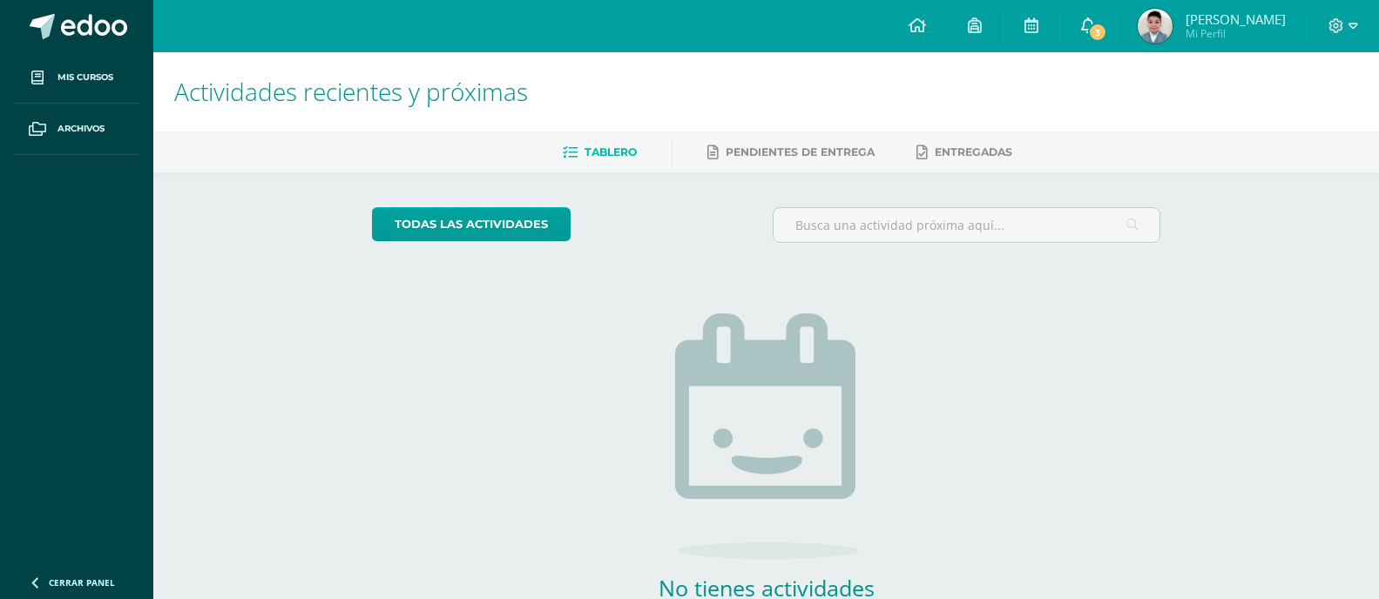
click at [1090, 19] on icon at bounding box center [1088, 25] width 14 height 16
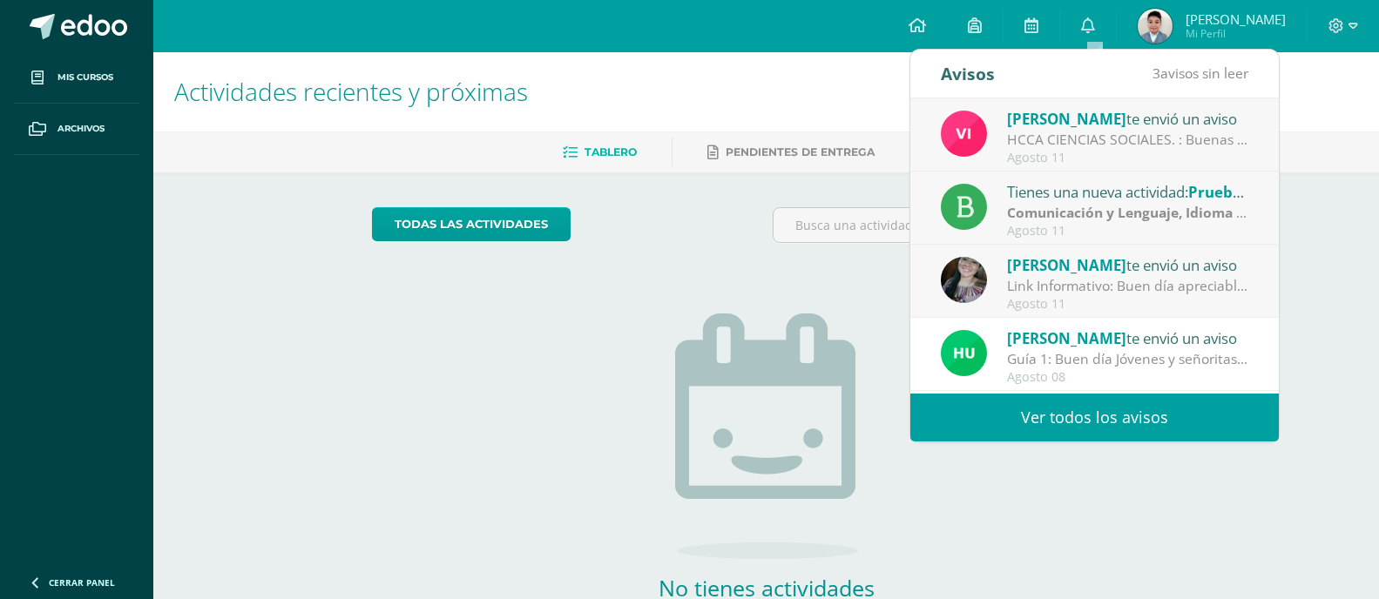
click at [1080, 270] on span "[PERSON_NAME]" at bounding box center [1066, 265] width 119 height 20
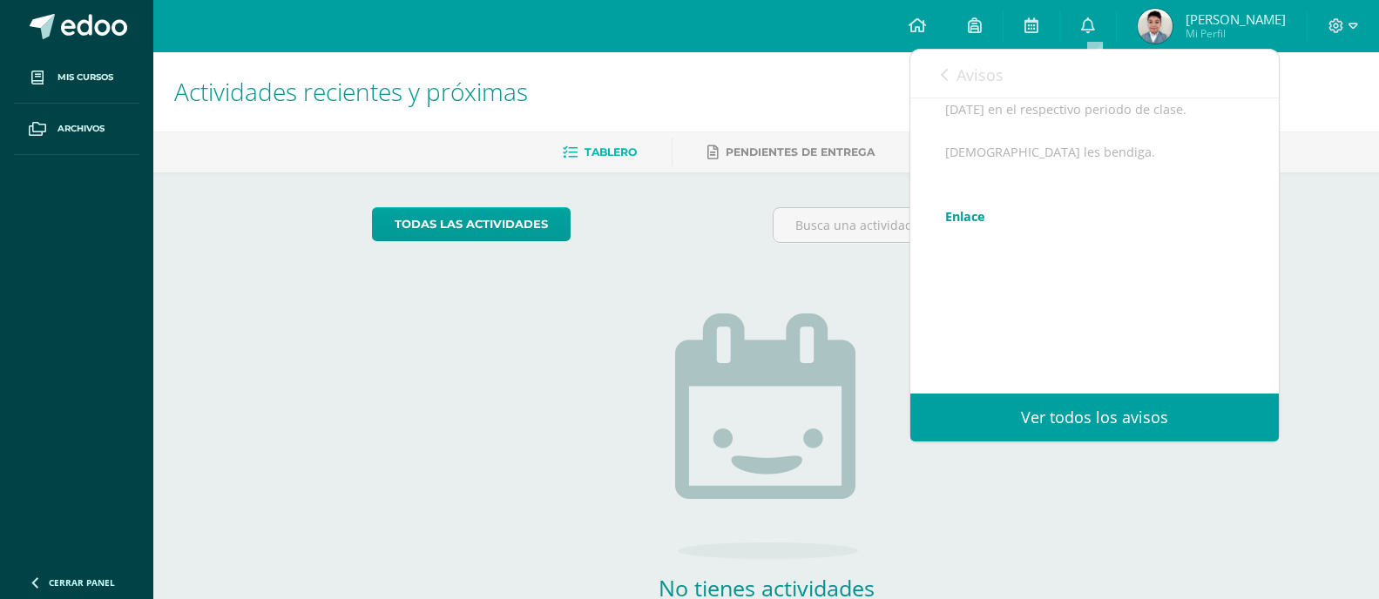
scroll to position [369, 0]
click at [976, 61] on link "Avisos" at bounding box center [972, 75] width 63 height 50
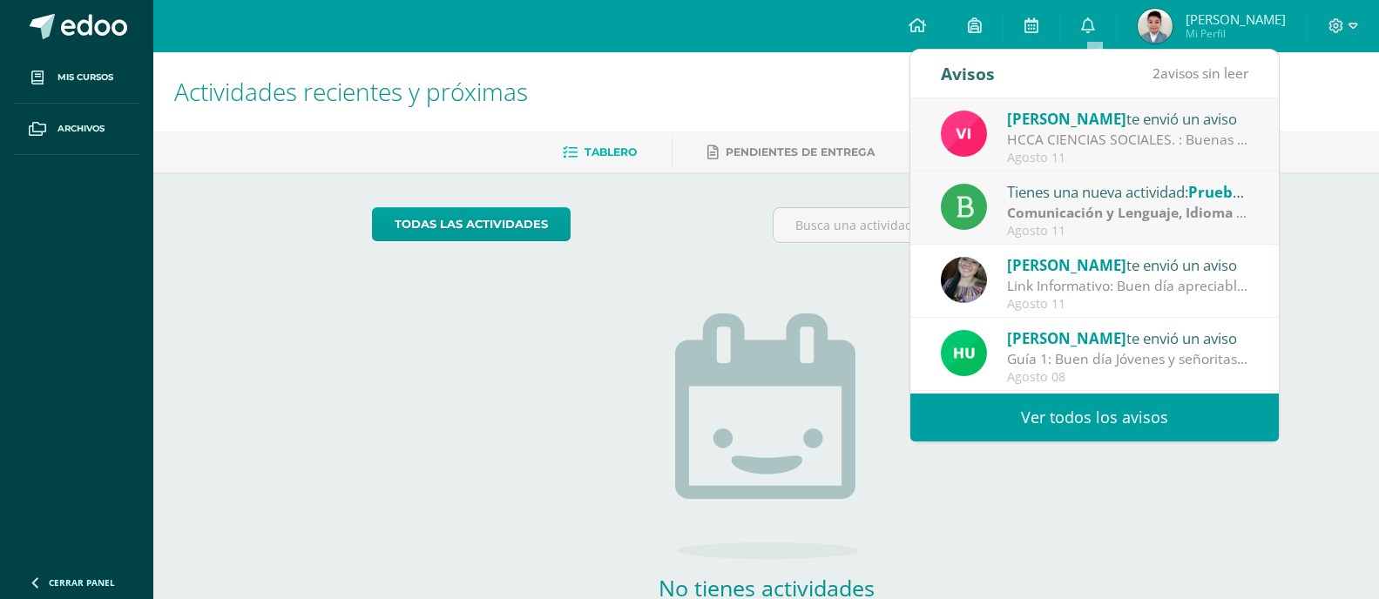
click at [1040, 193] on div "Tienes una nueva actividad: Prueba de logro" at bounding box center [1128, 191] width 242 height 23
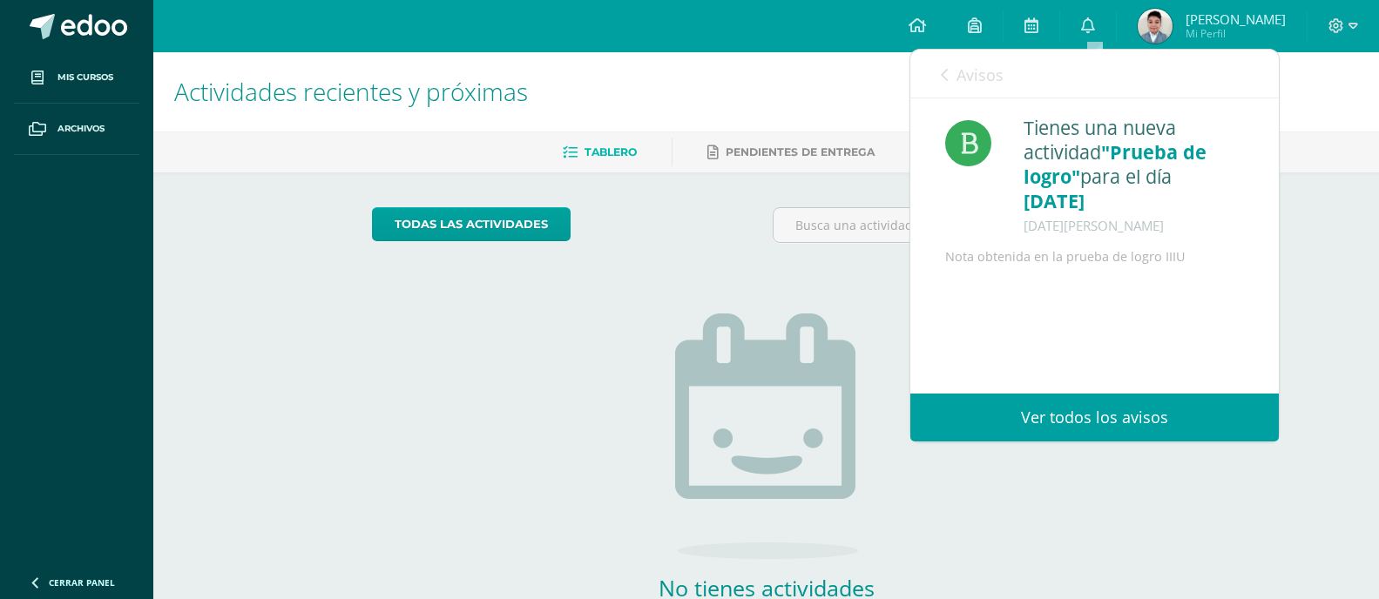
scroll to position [0, 0]
click at [996, 75] on span "Avisos" at bounding box center [979, 74] width 47 height 21
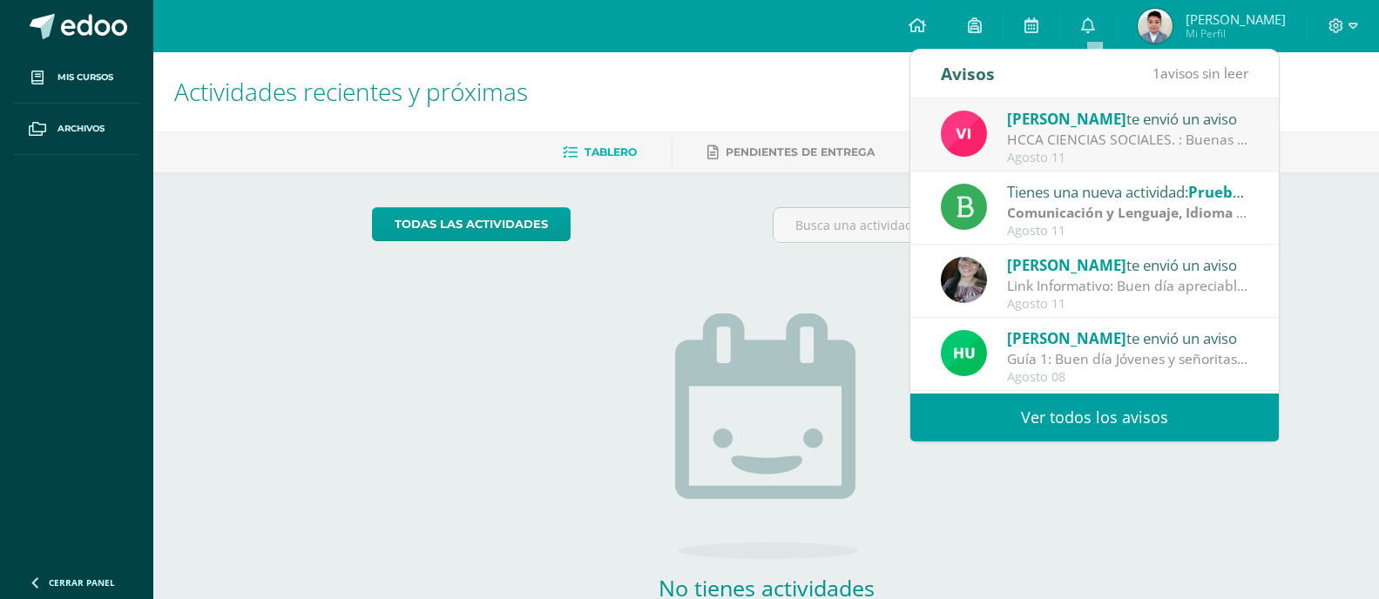
click at [1038, 129] on div "[PERSON_NAME] te envió un aviso" at bounding box center [1128, 118] width 242 height 23
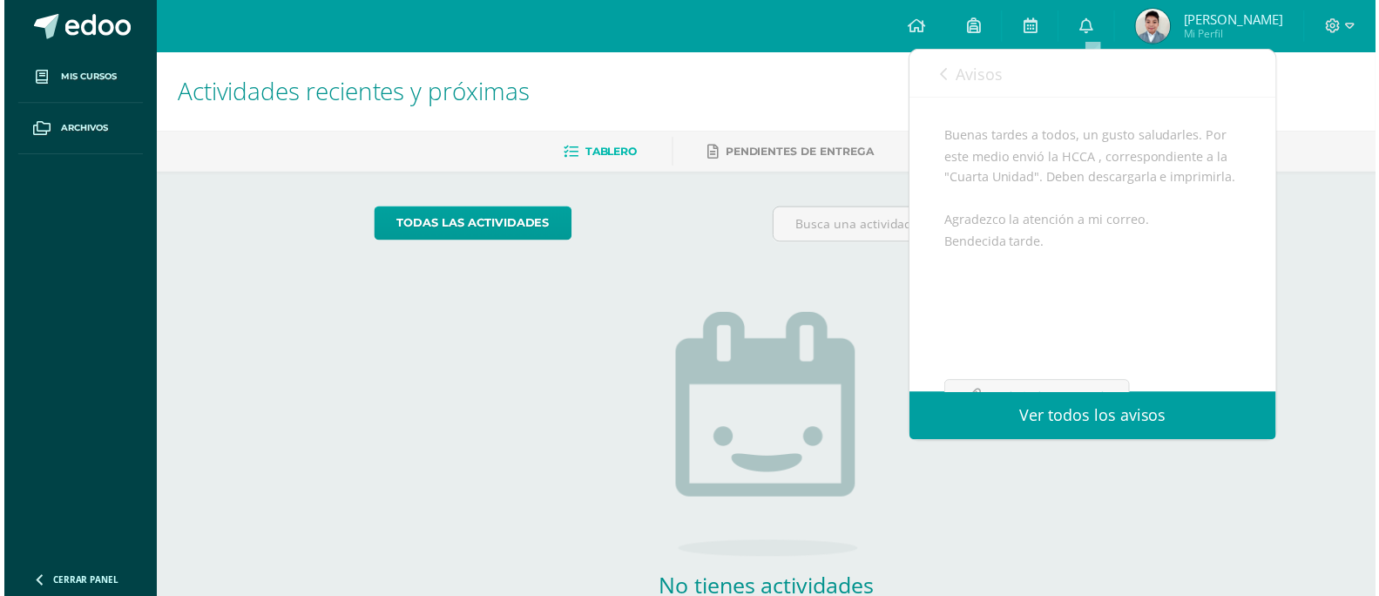
scroll to position [261, 0]
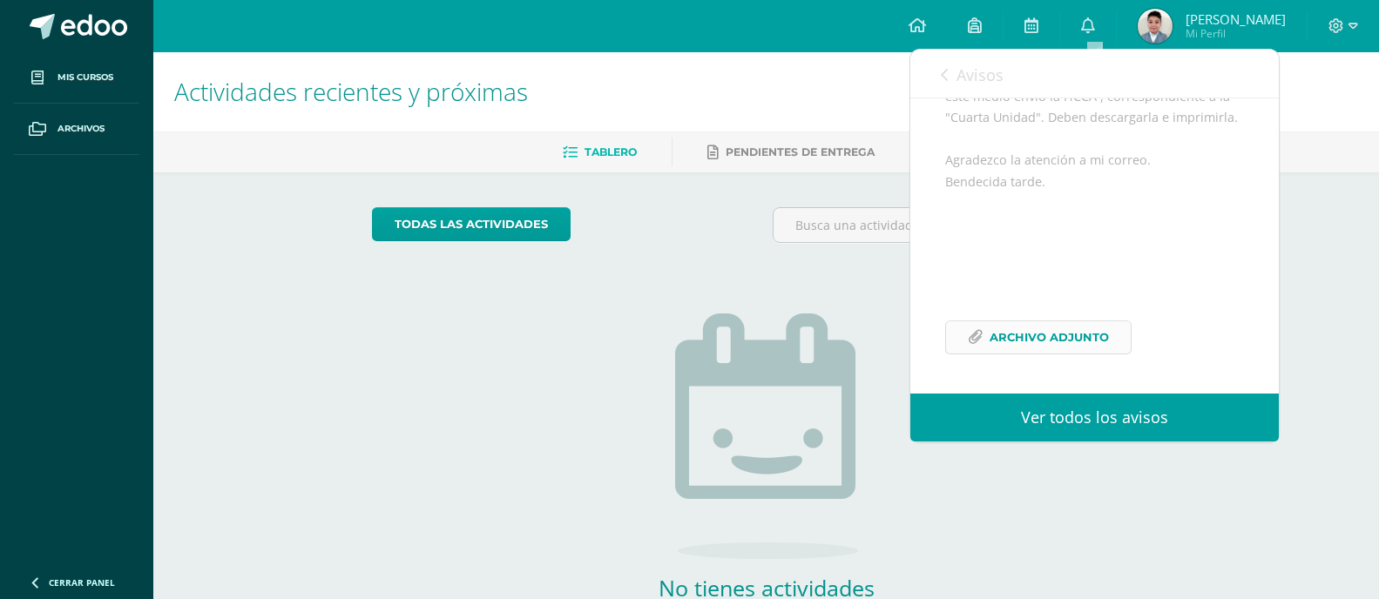
click at [1108, 354] on link "Archivo Adjunto" at bounding box center [1038, 338] width 186 height 34
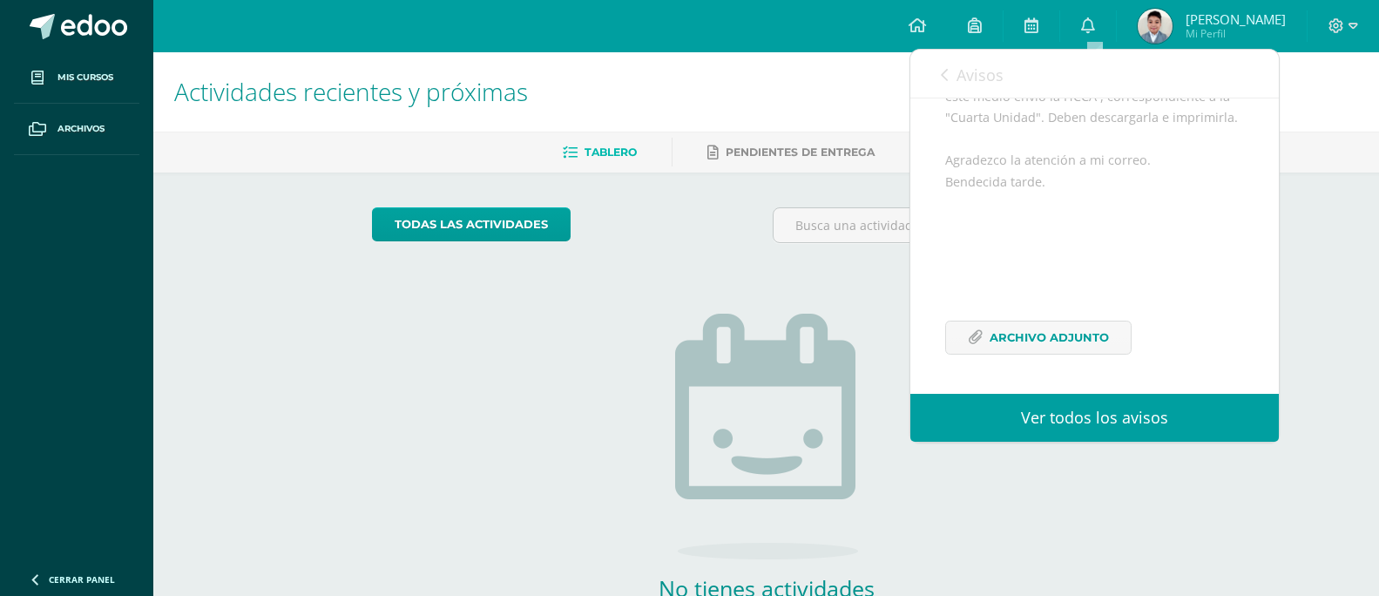
click at [971, 71] on span "Avisos" at bounding box center [979, 74] width 47 height 21
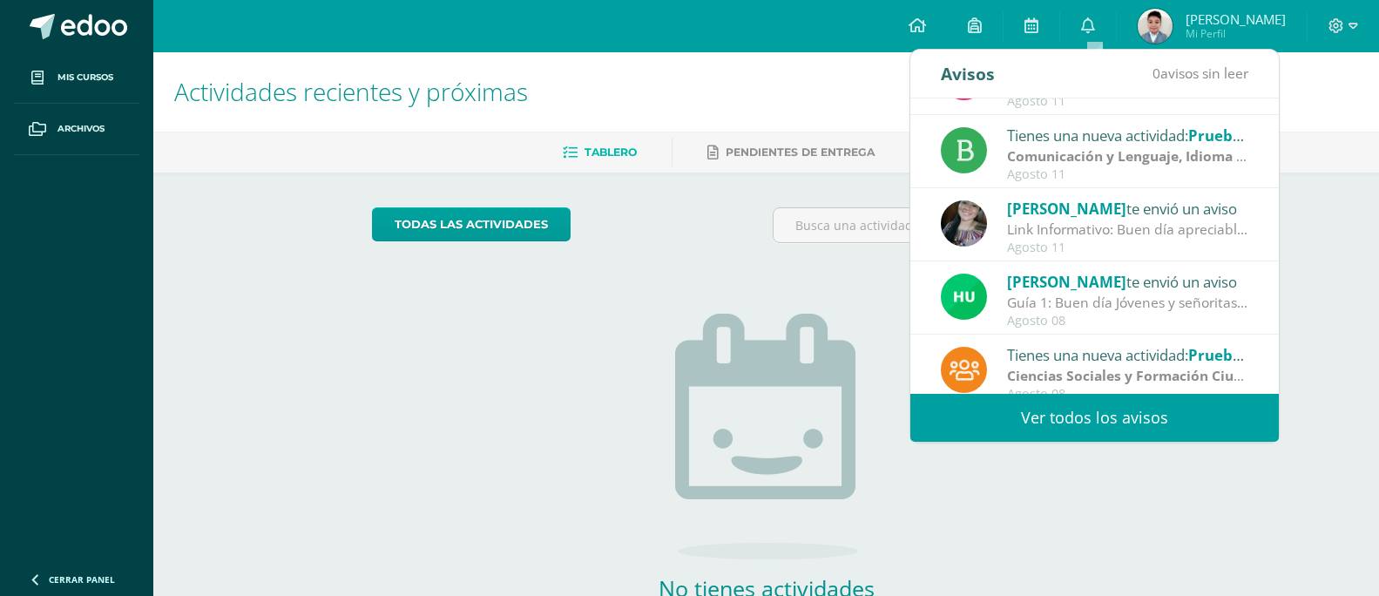
scroll to position [87, 0]
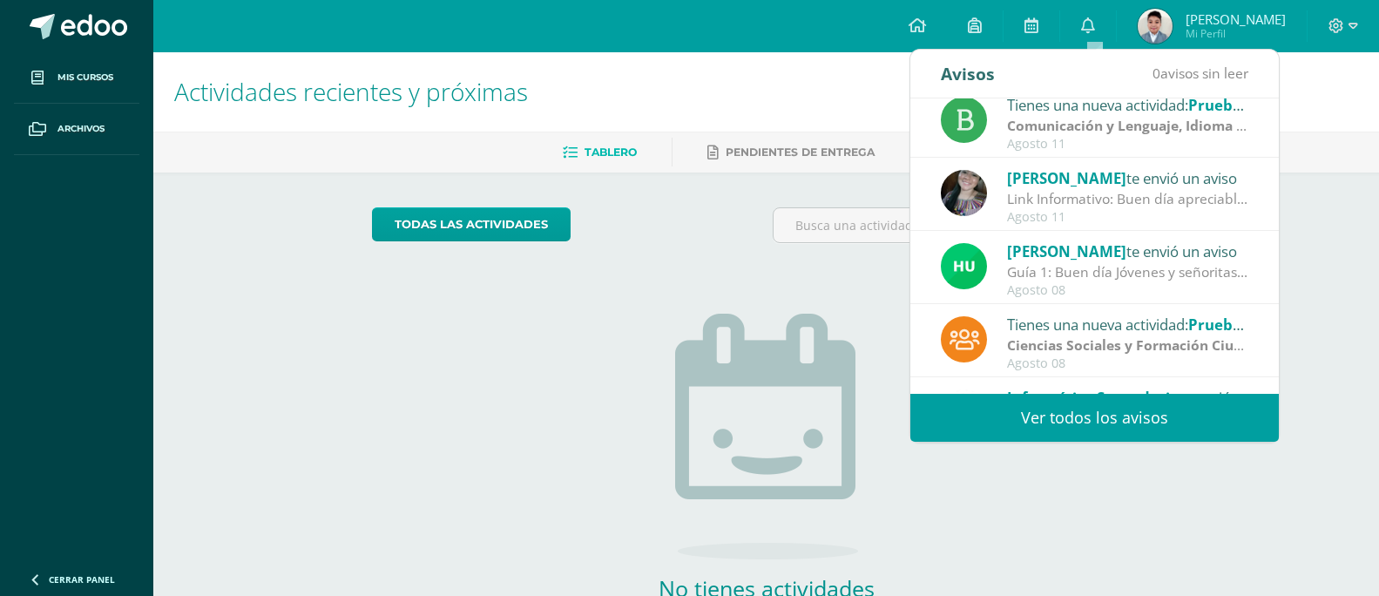
click at [1108, 277] on div "Guía 1: Buen día Jóvenes y señoritas que San [PERSON_NAME] Y [PERSON_NAME] les …" at bounding box center [1128, 272] width 242 height 20
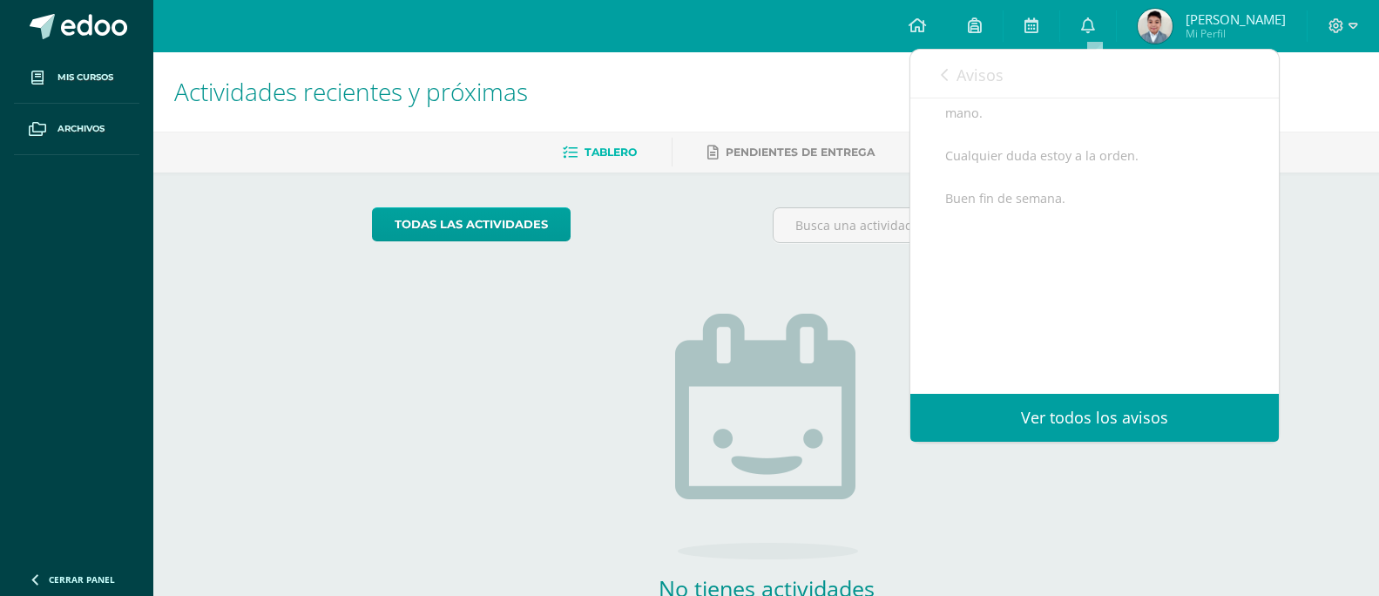
drag, startPoint x: 967, startPoint y: 76, endPoint x: 977, endPoint y: 87, distance: 15.4
click at [968, 76] on span "Avisos" at bounding box center [979, 74] width 47 height 21
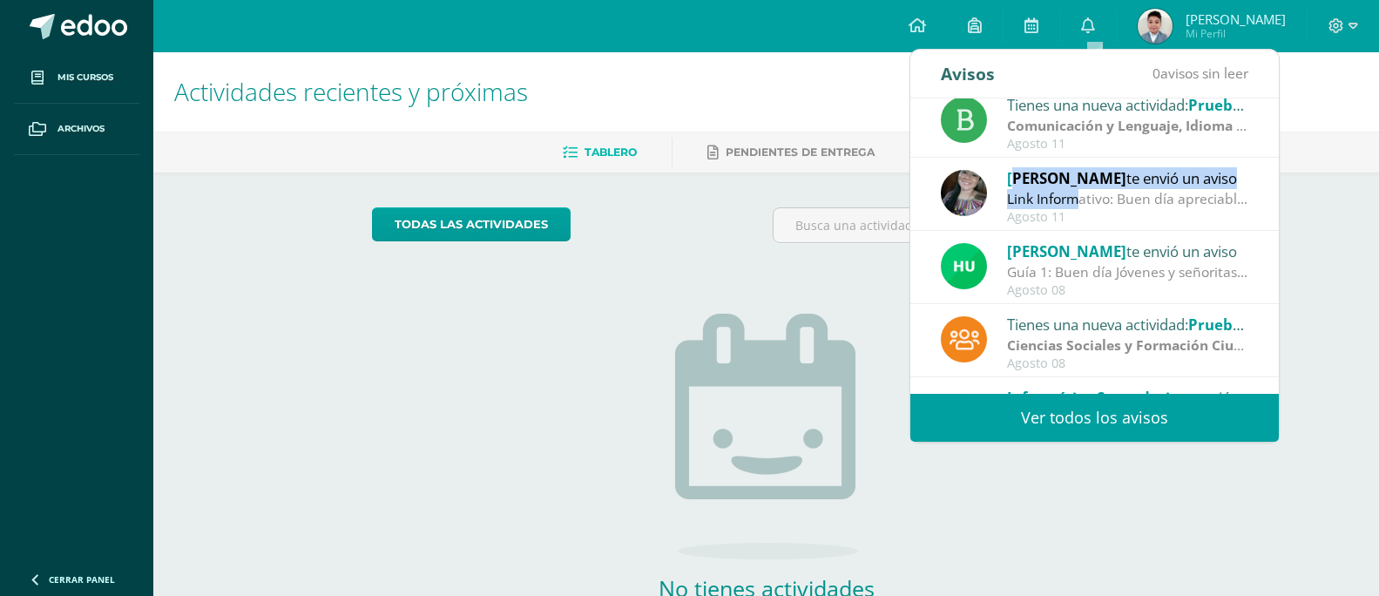
click at [1016, 189] on div "[PERSON_NAME] te envió un aviso Link Informativo: Buen día apreciables estudian…" at bounding box center [1094, 194] width 307 height 57
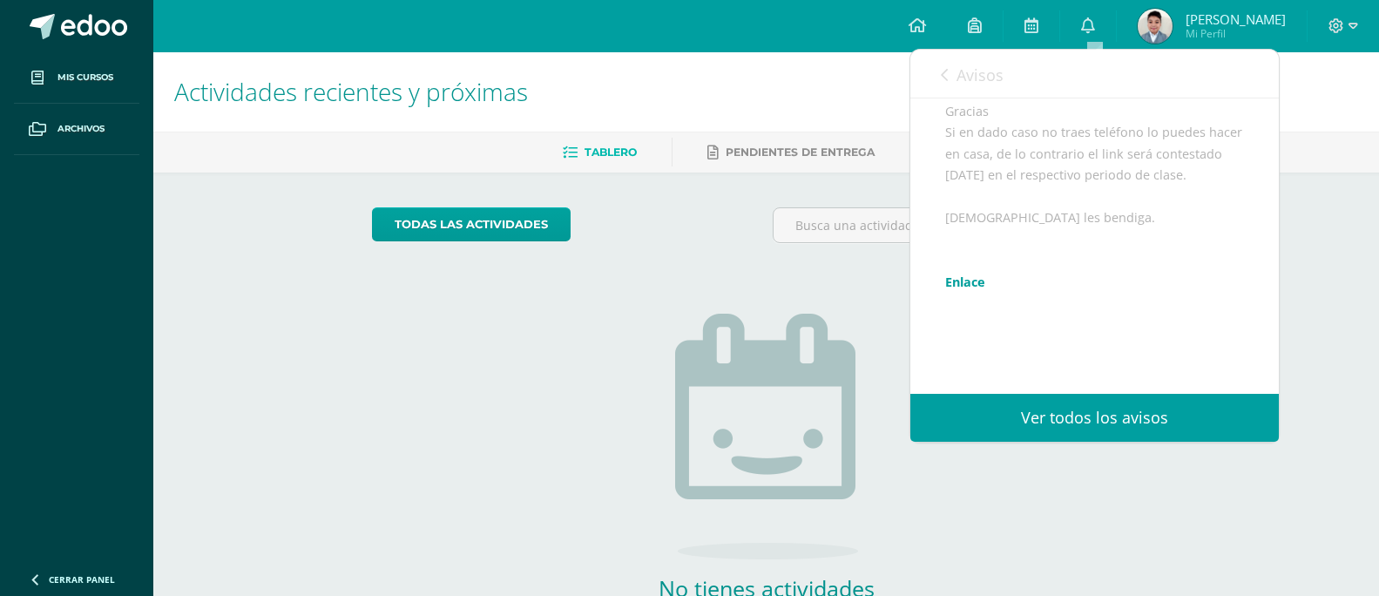
click at [991, 92] on link "Avisos" at bounding box center [972, 75] width 63 height 50
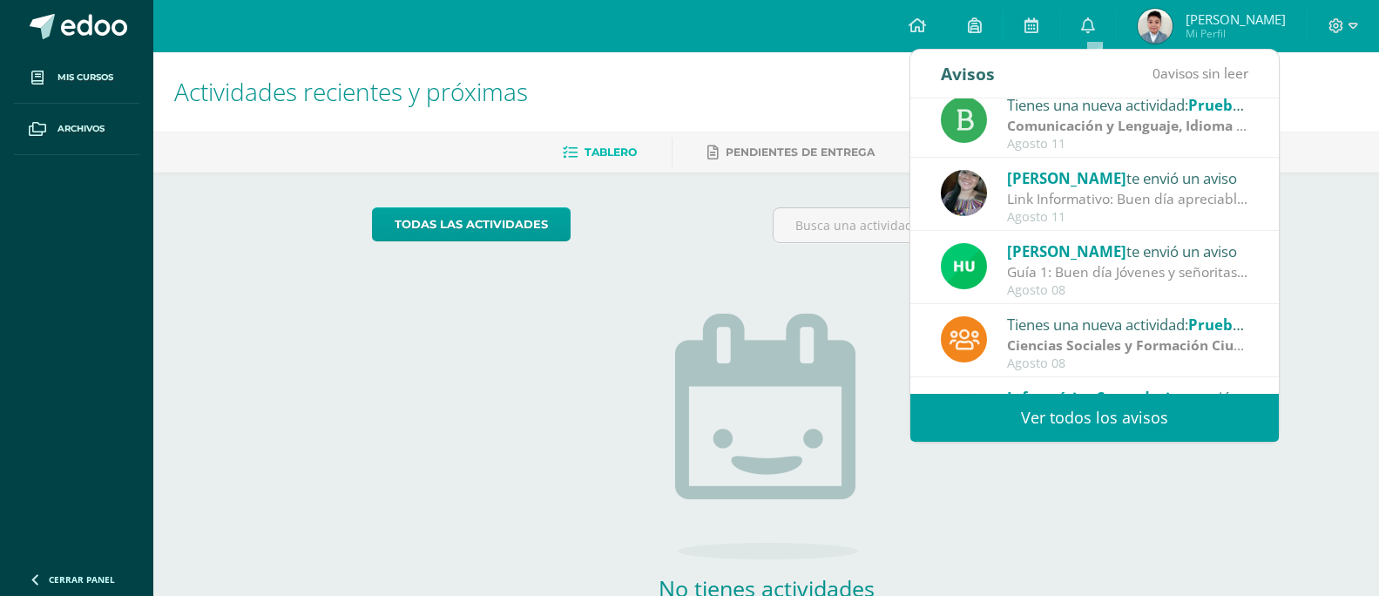
click at [1098, 199] on div "Link Informativo: Buen día apreciables estudiantes, es un gusto dirigirme a ust…" at bounding box center [1128, 199] width 242 height 20
